Goal: Communication & Community: Ask a question

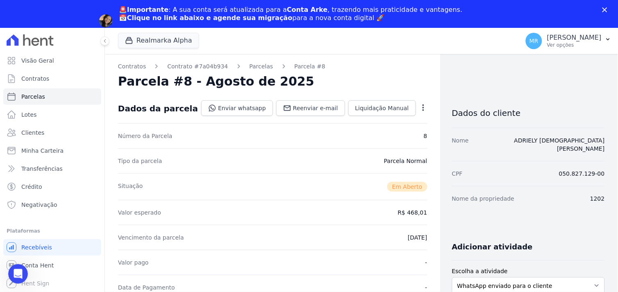
scroll to position [136, 0]
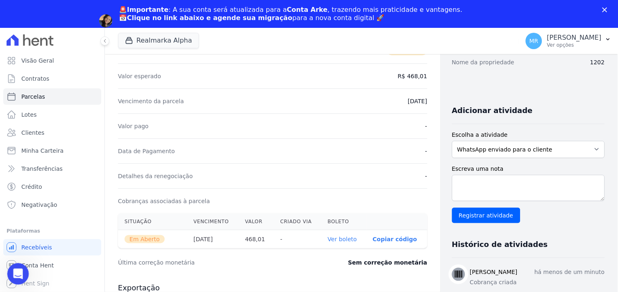
click at [11, 276] on div "Abertura do Messenger da Intercom" at bounding box center [16, 272] width 27 height 27
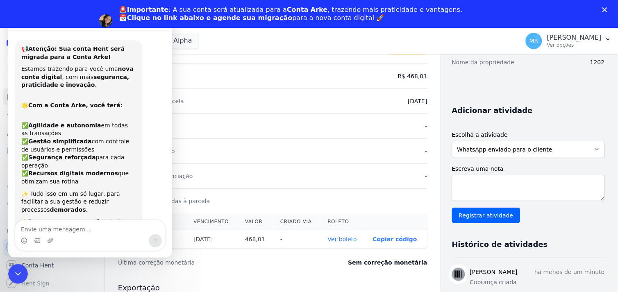
scroll to position [108, 0]
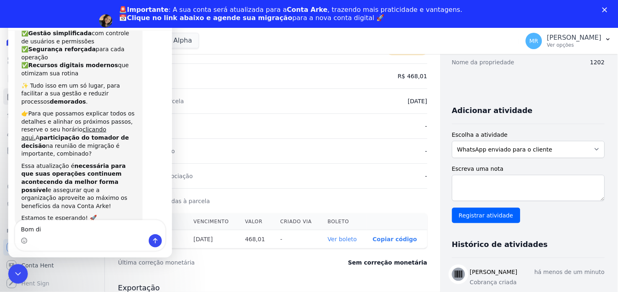
type textarea "Bom dia"
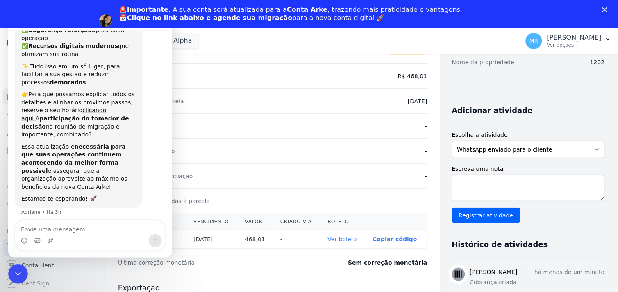
scroll to position [133, 0]
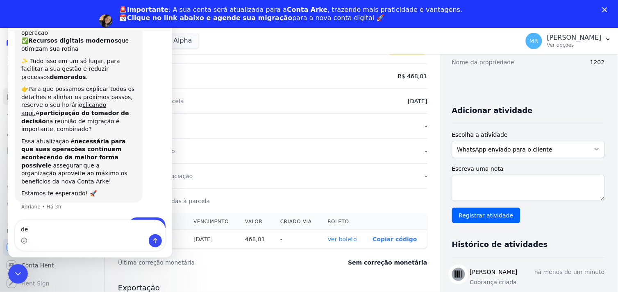
type textarea "d"
type textarea "Analu aqui, tudo bem?"
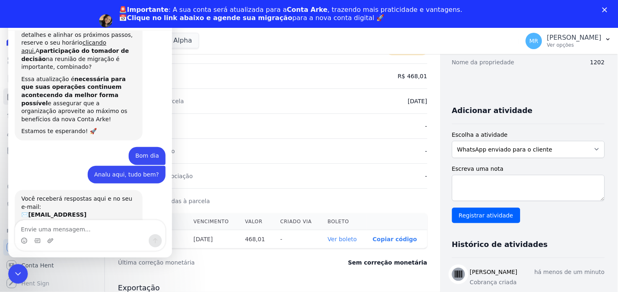
scroll to position [235, 0]
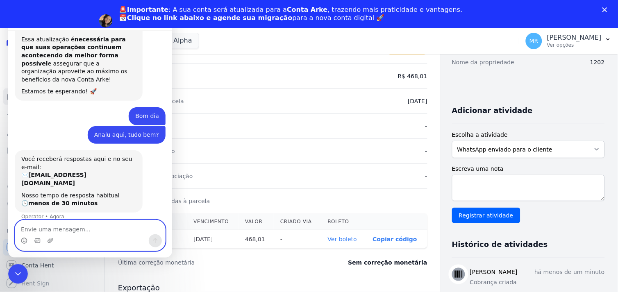
click at [81, 228] on textarea "Envie uma mensagem..." at bounding box center [90, 227] width 150 height 14
type textarea "deixa eu entendera hent vai mudar ou a BMP?"
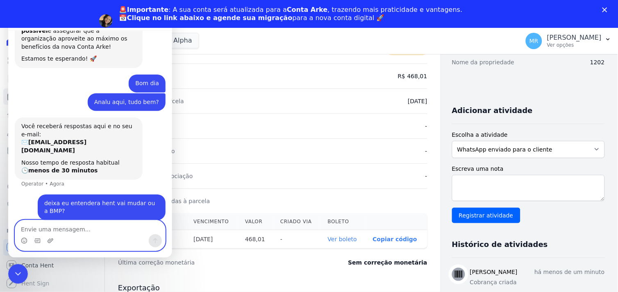
scroll to position [267, 0]
drag, startPoint x: 298, startPoint y: 70, endPoint x: 281, endPoint y: 68, distance: 16.9
click at [289, 70] on div "Valor esperado R$ 468,01" at bounding box center [272, 75] width 309 height 25
